Goal: Use online tool/utility: Utilize a website feature to perform a specific function

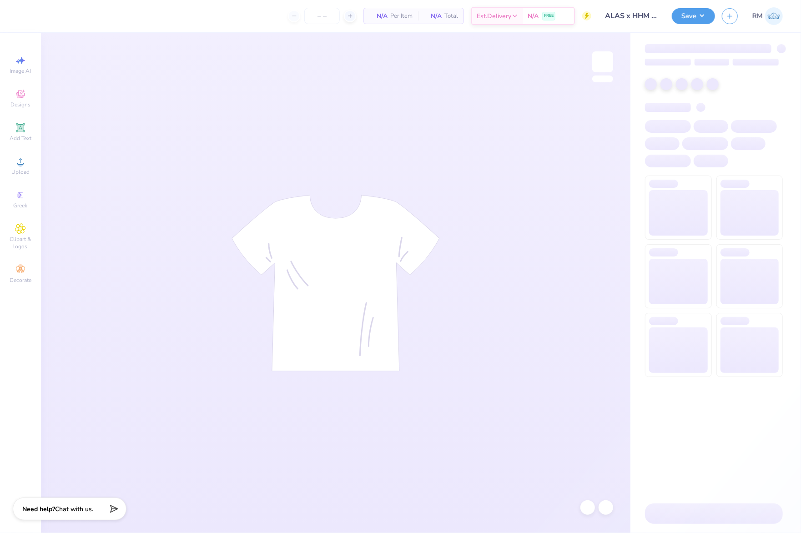
type input "100"
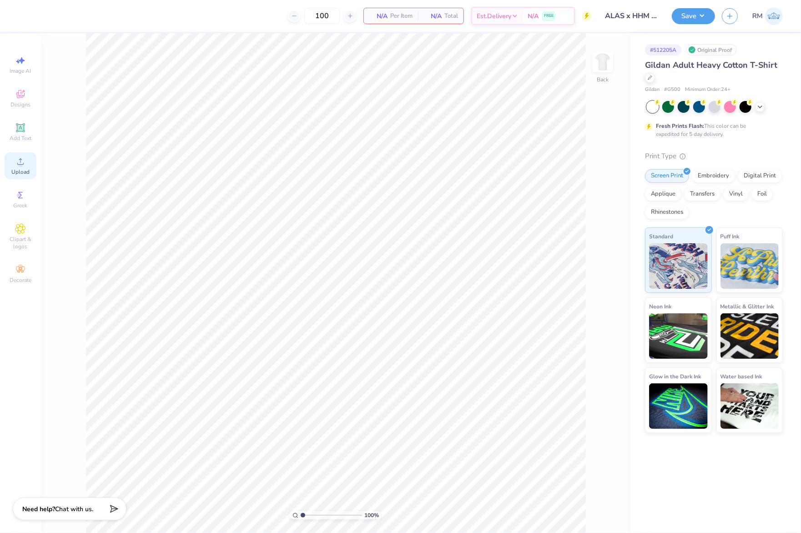
click at [20, 161] on icon at bounding box center [20, 161] width 6 height 6
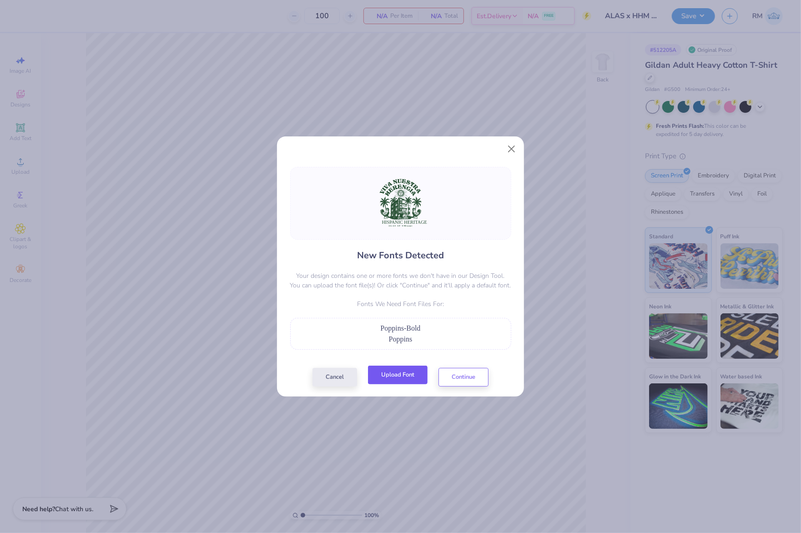
click at [407, 374] on button "Upload Font" at bounding box center [398, 375] width 60 height 19
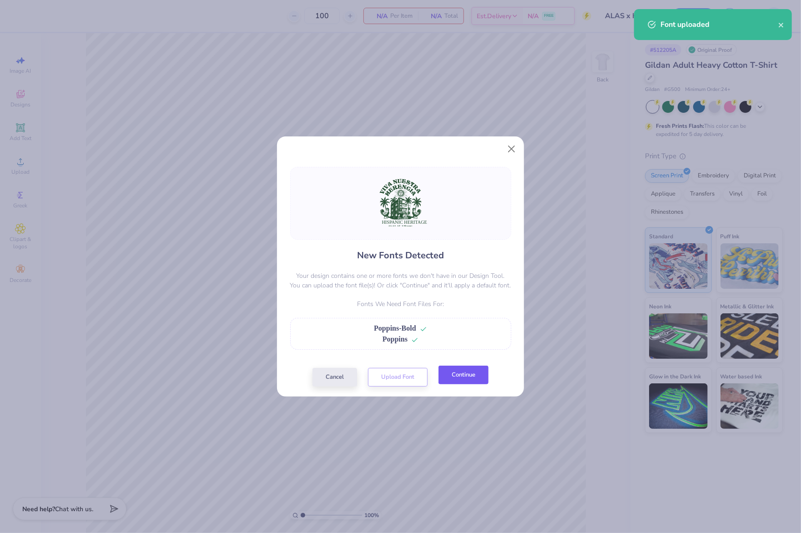
click at [480, 377] on button "Continue" at bounding box center [464, 375] width 50 height 19
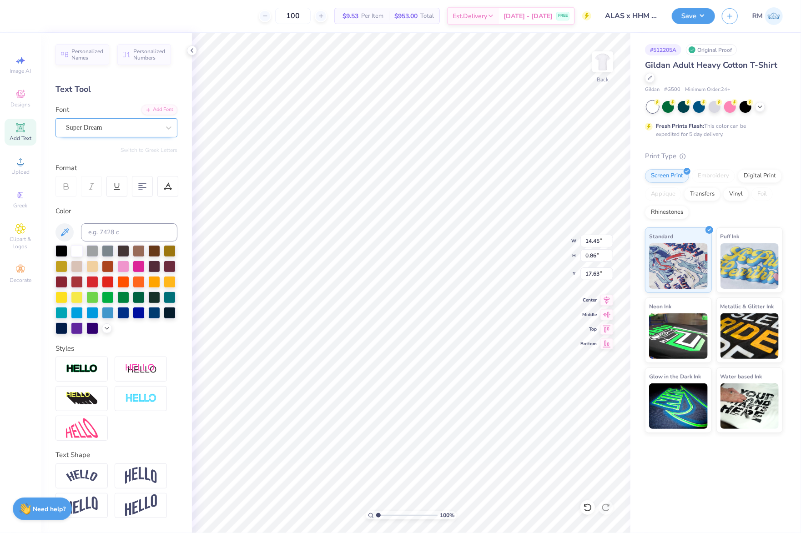
click at [124, 128] on div "Super Dream" at bounding box center [113, 128] width 96 height 14
click at [116, 202] on div "Bebas Neue" at bounding box center [116, 200] width 98 height 10
type input "BEB"
type input "8.97"
type input "0.82"
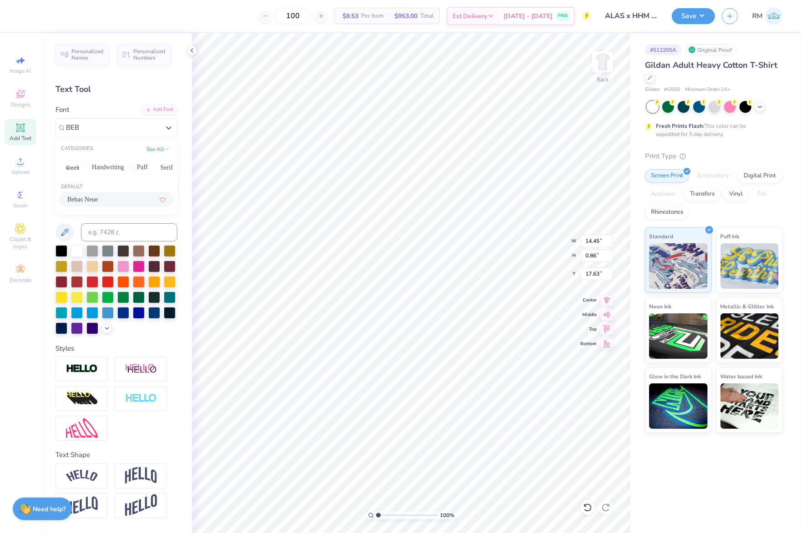
type input "17.74"
click at [70, 189] on icon at bounding box center [66, 186] width 8 height 8
type input "9.28"
click at [110, 136] on div "Super Dream" at bounding box center [117, 127] width 122 height 19
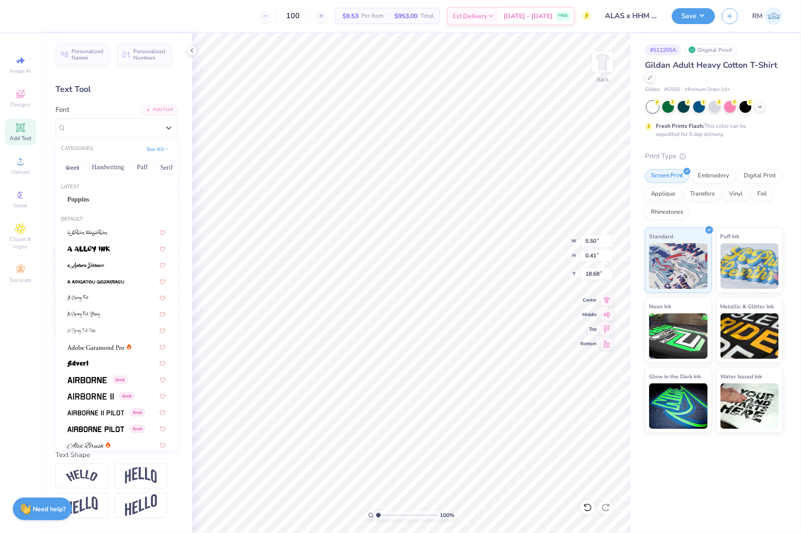
click at [100, 195] on div "Poppins" at bounding box center [116, 200] width 98 height 10
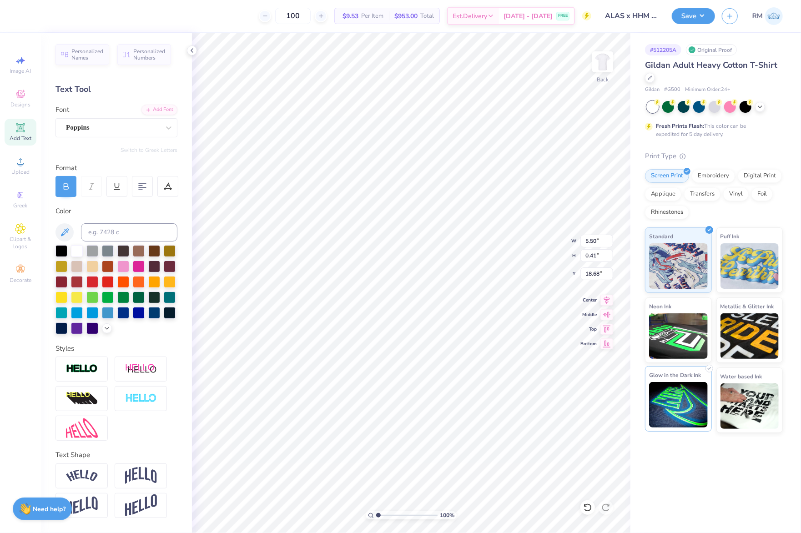
type input "5.96"
type input "0.43"
type input "18.71"
click at [607, 298] on icon at bounding box center [607, 298] width 13 height 11
type input "9.28"
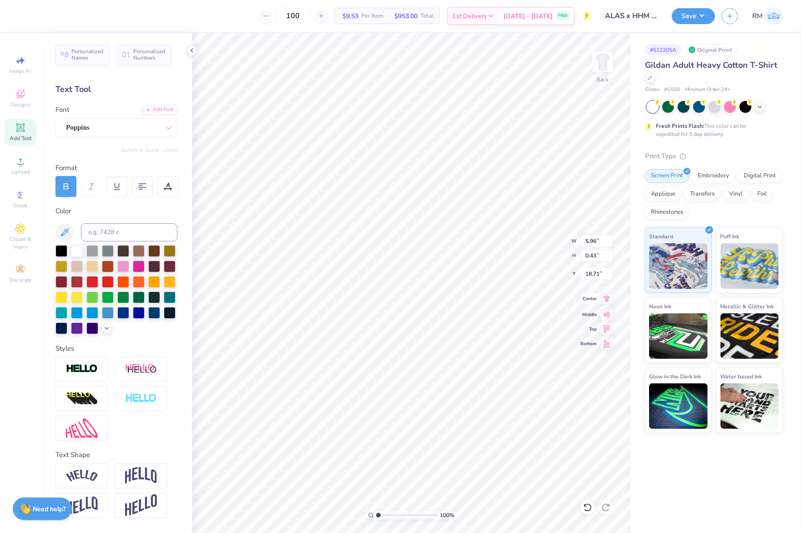
type input "0.82"
type input "17.74"
click at [604, 297] on icon at bounding box center [607, 298] width 13 height 11
type input "10.35"
type input "10.01"
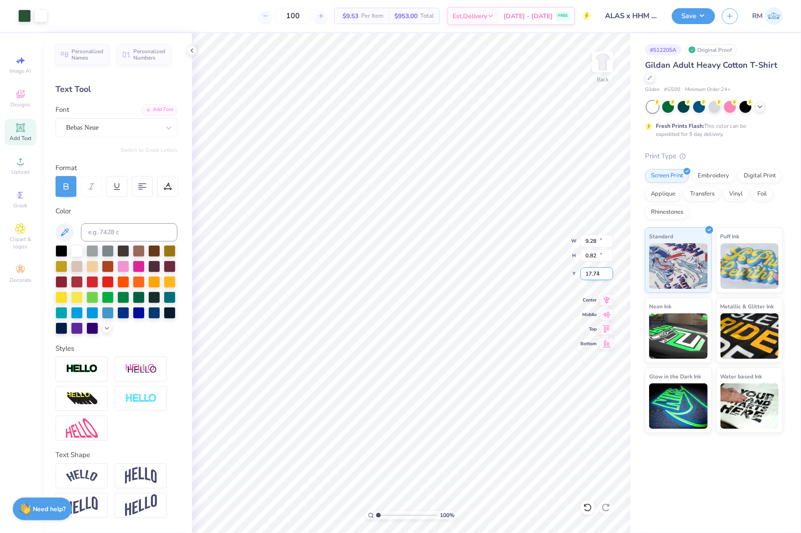
type input "7.41"
click at [602, 301] on icon at bounding box center [607, 298] width 13 height 11
click at [597, 246] on input "10.35" at bounding box center [597, 241] width 33 height 13
type input "12.00"
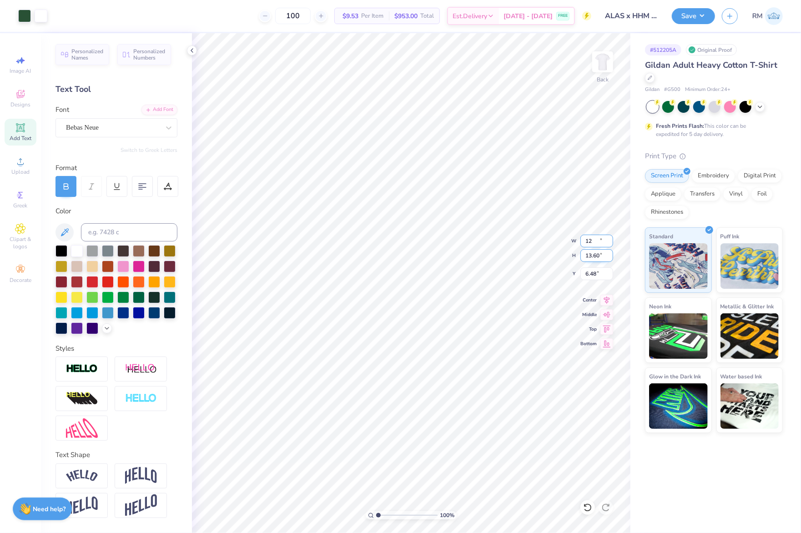
type input "13.60"
click at [598, 277] on input "6.48" at bounding box center [597, 274] width 33 height 13
type input "3.00"
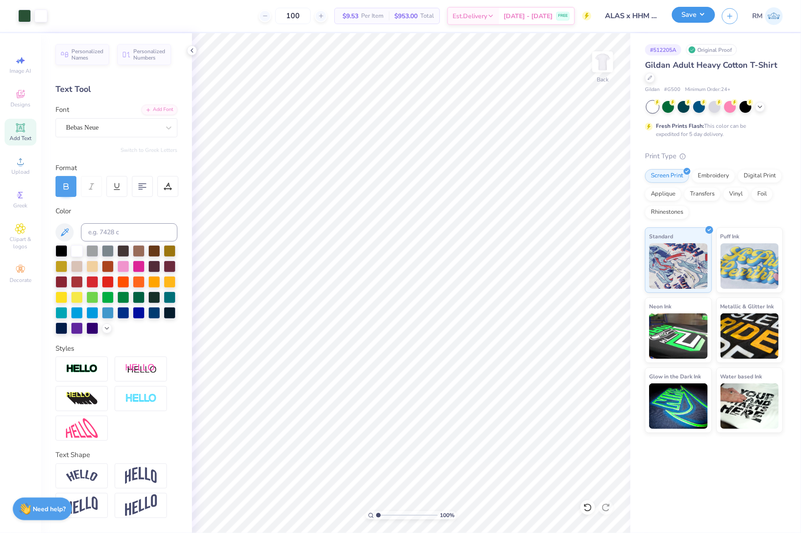
click at [696, 19] on button "Save" at bounding box center [693, 15] width 43 height 16
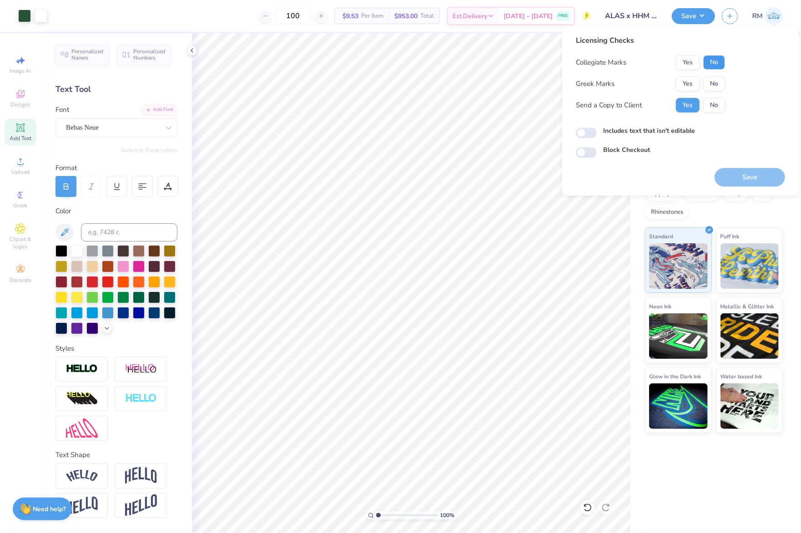
click at [718, 64] on button "No" at bounding box center [714, 62] width 22 height 15
click at [688, 86] on button "Yes" at bounding box center [688, 83] width 24 height 15
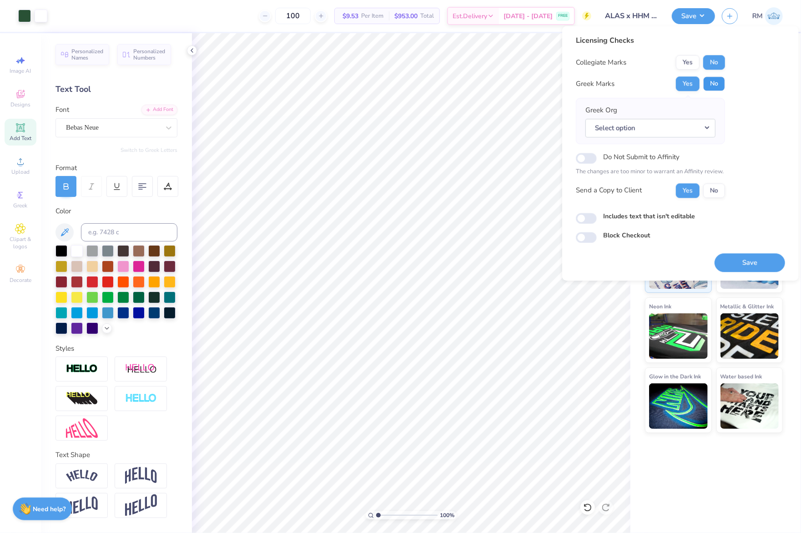
click at [710, 81] on button "No" at bounding box center [714, 83] width 22 height 15
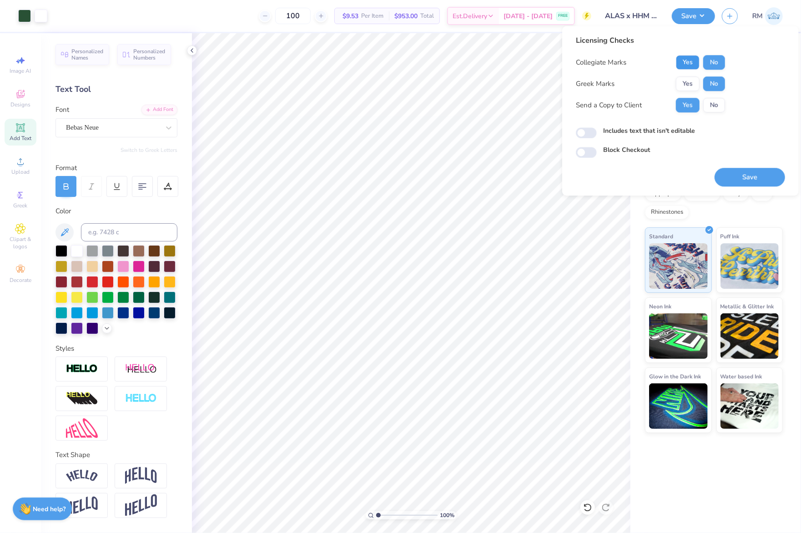
click at [690, 61] on button "Yes" at bounding box center [688, 62] width 24 height 15
click at [713, 58] on button "No" at bounding box center [714, 62] width 22 height 15
click at [750, 173] on button "Save" at bounding box center [750, 177] width 71 height 19
